Goal: Find specific page/section: Find specific page/section

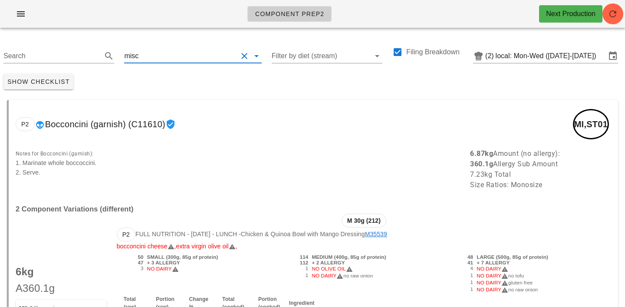
click at [165, 54] on input "text" at bounding box center [188, 56] width 97 height 14
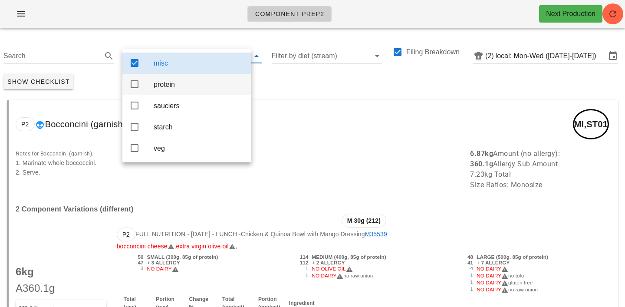
click at [167, 86] on div "protein" at bounding box center [199, 84] width 91 height 8
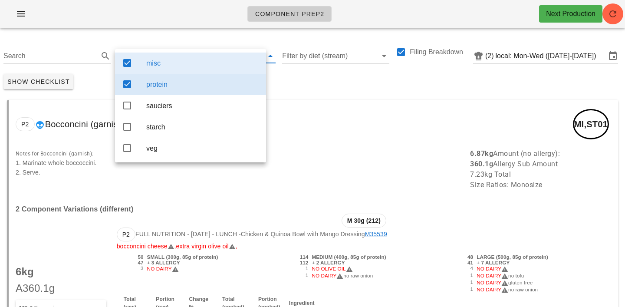
click at [189, 65] on div "misc" at bounding box center [202, 63] width 113 height 8
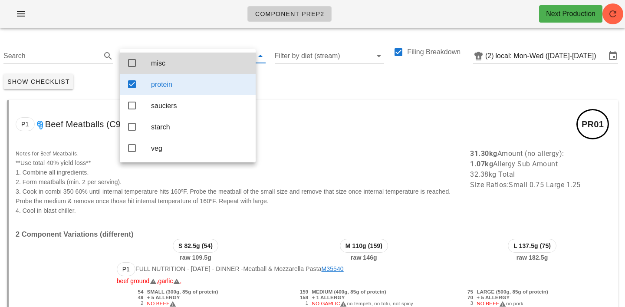
click at [300, 78] on div "Show Checklist" at bounding box center [312, 81] width 625 height 23
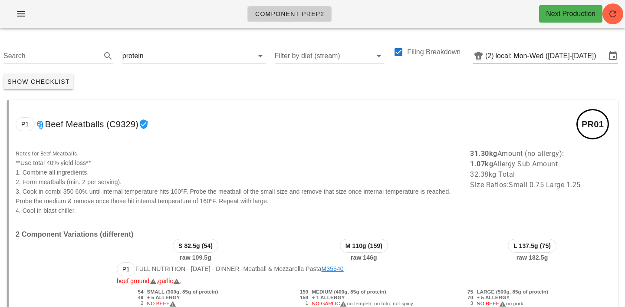
click at [512, 54] on input "local: Mon-Wed (Sep 22-Sep 24)" at bounding box center [551, 56] width 110 height 14
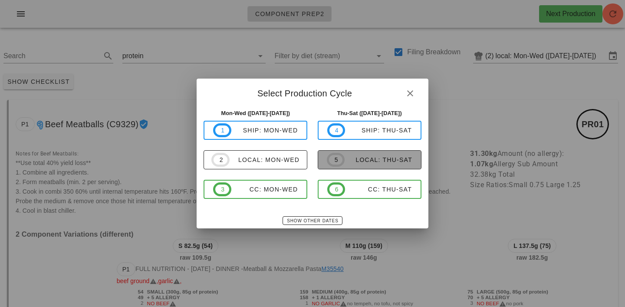
click at [365, 163] on div "local: Thu-Sat" at bounding box center [379, 159] width 68 height 7
type input "local: Thu-Sat (Sep 25-Sep 27)"
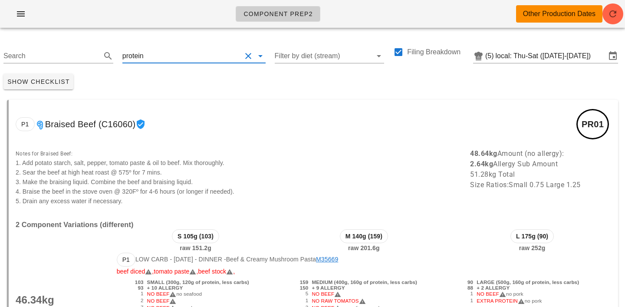
click at [153, 55] on input "text" at bounding box center [193, 56] width 96 height 14
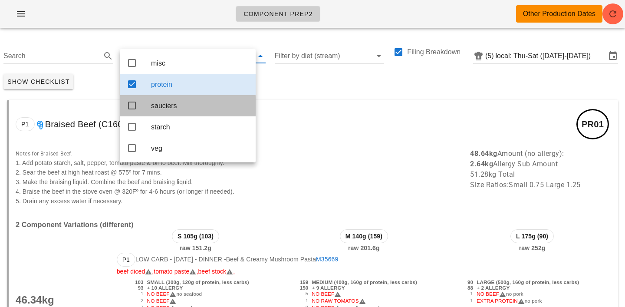
click at [160, 109] on div "sauciers" at bounding box center [200, 106] width 98 height 8
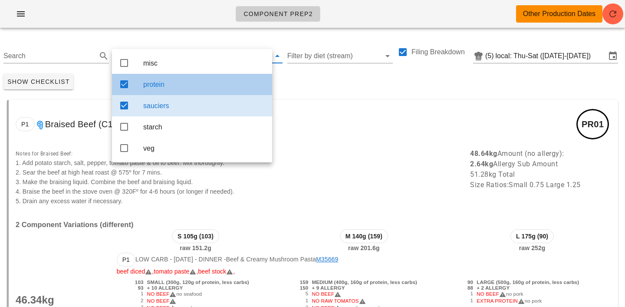
click at [174, 80] on div "protein" at bounding box center [204, 84] width 122 height 19
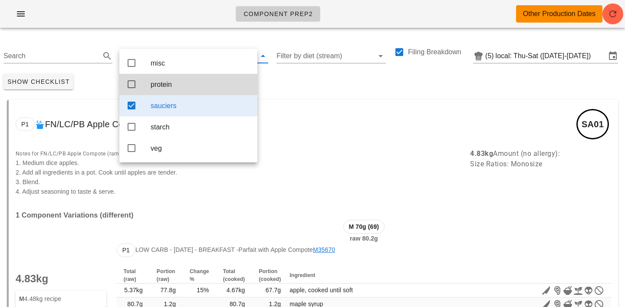
click at [297, 74] on div "Show Checklist" at bounding box center [312, 81] width 625 height 23
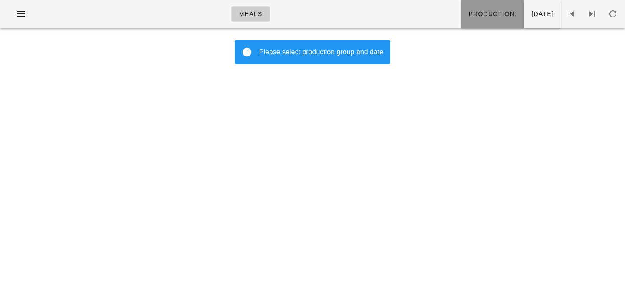
click at [468, 15] on span "Production:" at bounding box center [492, 13] width 49 height 7
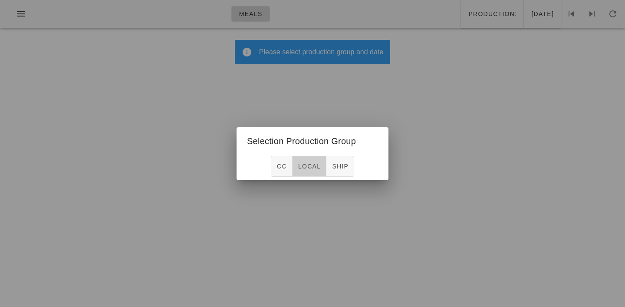
click at [306, 161] on button "local" at bounding box center [310, 166] width 34 height 21
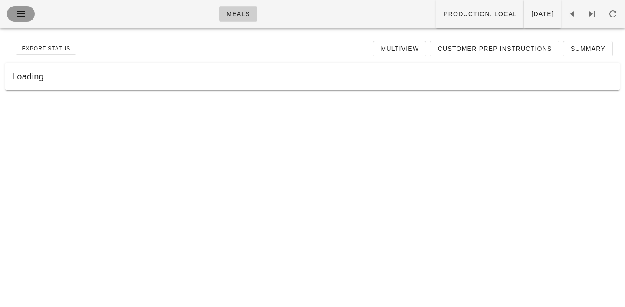
click at [18, 13] on icon "button" at bounding box center [21, 14] width 10 height 10
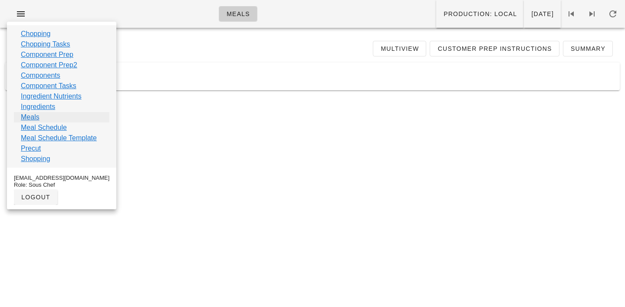
click at [30, 117] on link "Meals" at bounding box center [30, 117] width 19 height 10
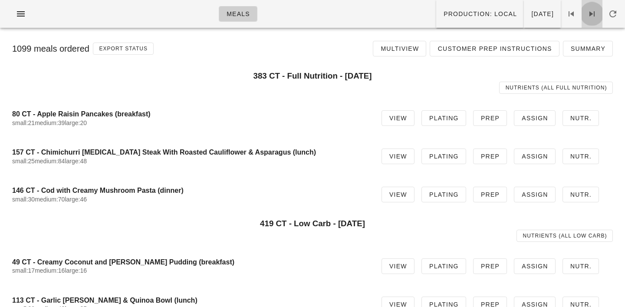
click at [593, 17] on icon at bounding box center [592, 14] width 10 height 10
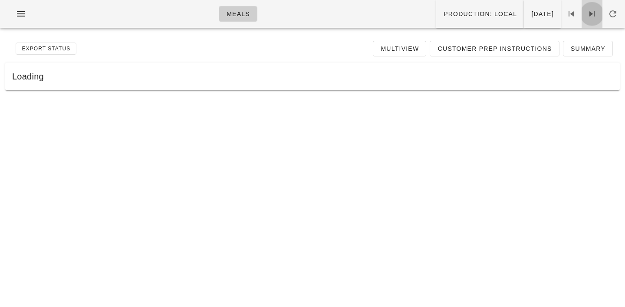
click at [593, 17] on icon at bounding box center [592, 14] width 10 height 10
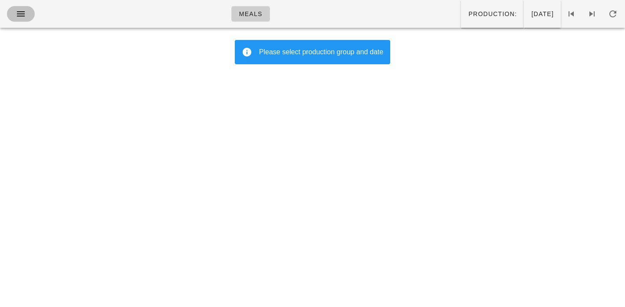
click at [15, 12] on span "button" at bounding box center [21, 14] width 14 height 10
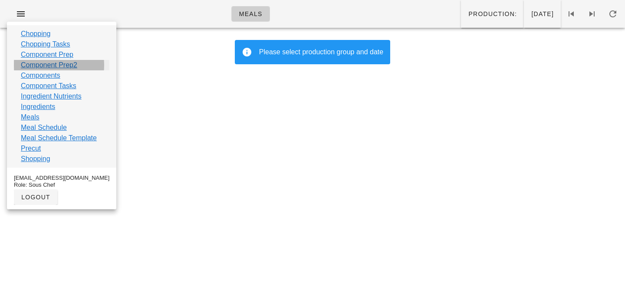
click at [34, 65] on link "Component Prep2" at bounding box center [49, 65] width 56 height 10
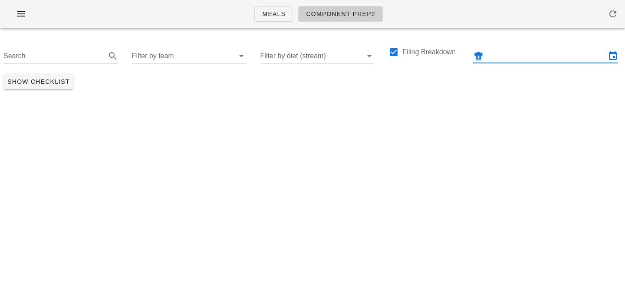
click at [509, 57] on input "text" at bounding box center [546, 56] width 121 height 14
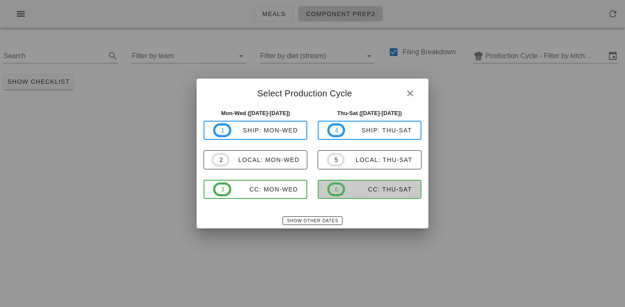
click at [362, 188] on div "CC: Thu-Sat" at bounding box center [378, 189] width 67 height 7
type input "CC: Thu-Sat (Sep 25-Sep 27)"
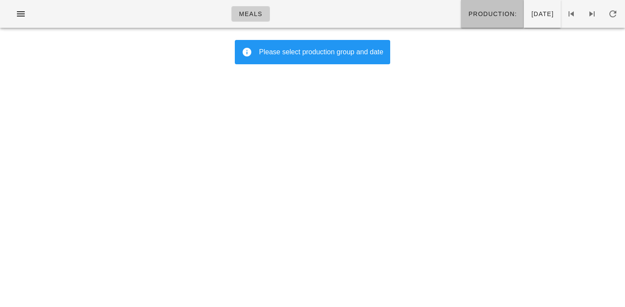
click at [466, 18] on button "Production:" at bounding box center [492, 14] width 63 height 28
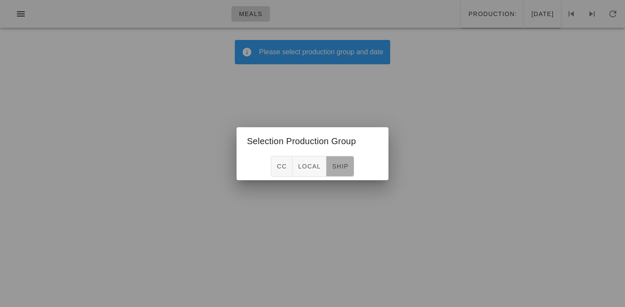
click at [341, 164] on span "ship" at bounding box center [340, 166] width 17 height 7
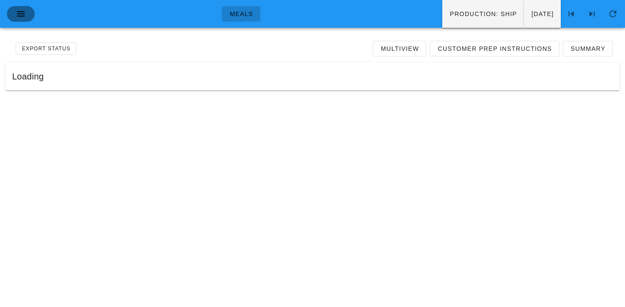
click at [20, 16] on icon "button" at bounding box center [21, 14] width 10 height 10
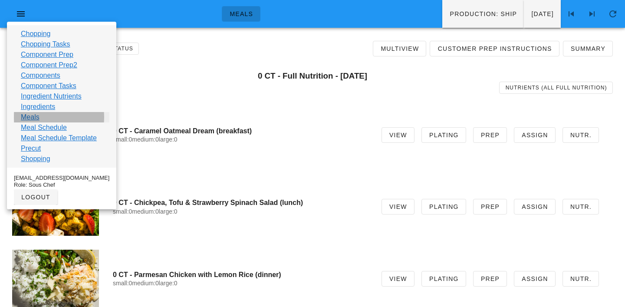
click at [29, 119] on link "Meals" at bounding box center [30, 117] width 19 height 10
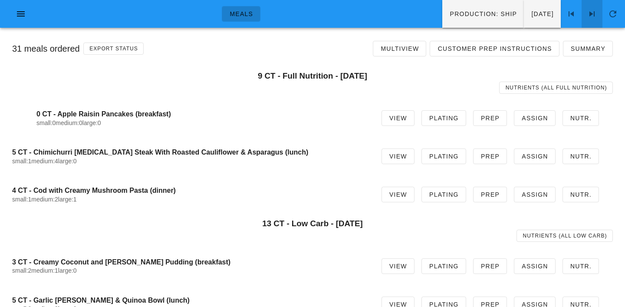
click at [589, 15] on icon at bounding box center [592, 14] width 10 height 10
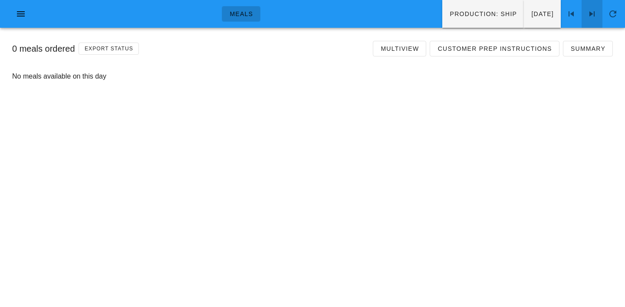
click at [589, 15] on icon at bounding box center [592, 14] width 10 height 10
